Goal: Task Accomplishment & Management: Manage account settings

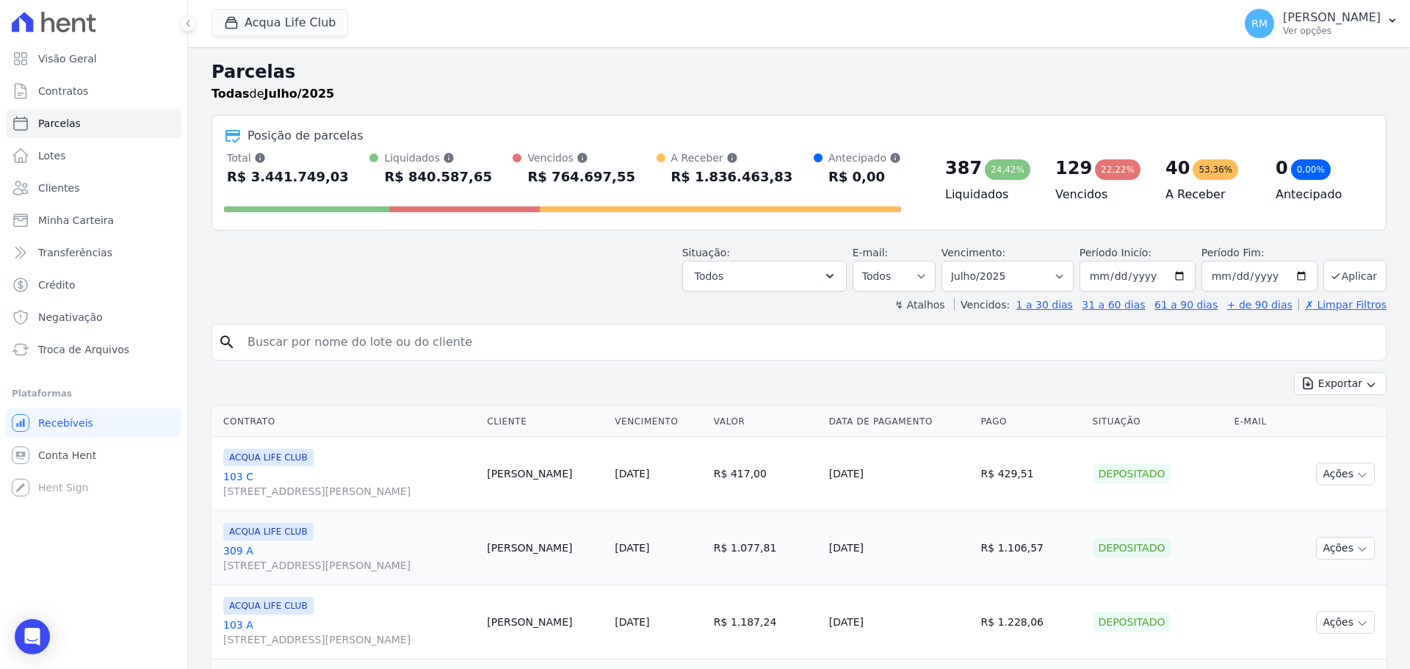
select select
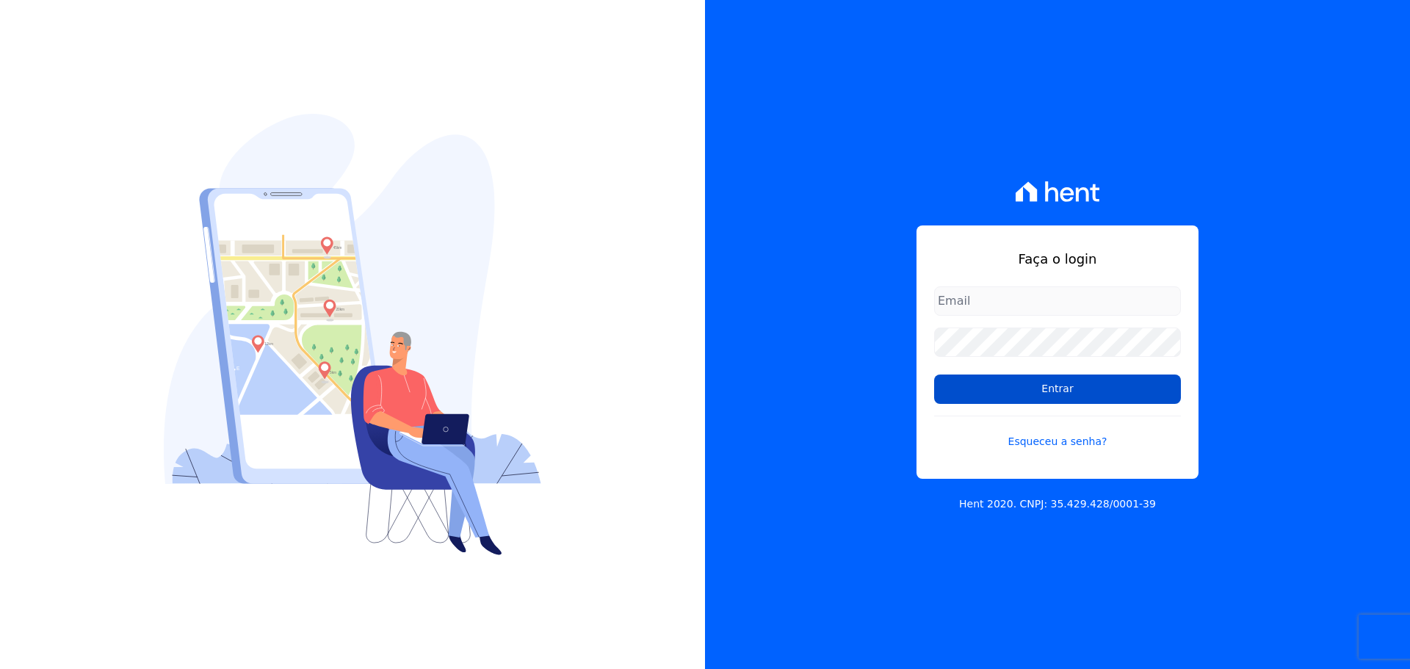
type input "raquel.pradie@porto5.com.br"
click at [1069, 393] on input "Entrar" at bounding box center [1057, 389] width 247 height 29
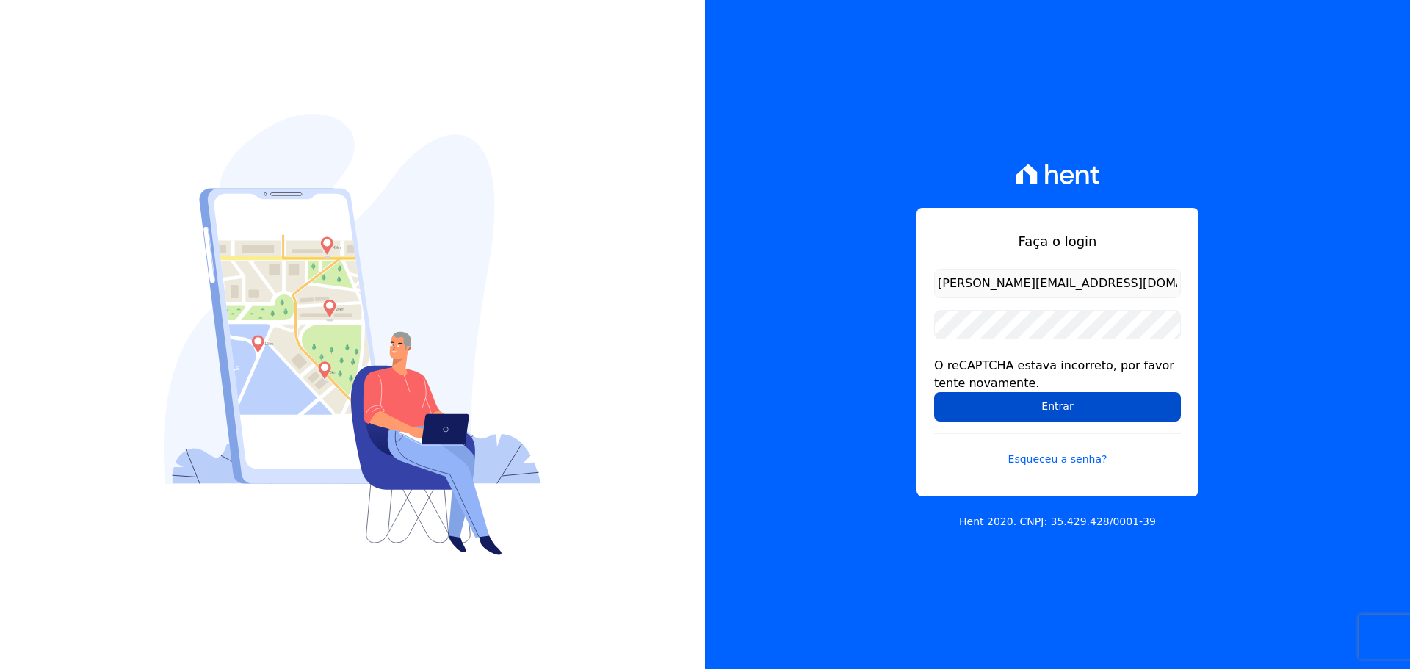
click at [1019, 419] on input "Entrar" at bounding box center [1057, 406] width 247 height 29
